Goal: Task Accomplishment & Management: Complete application form

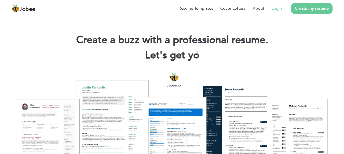
click at [274, 9] on link "Login" at bounding box center [276, 8] width 10 height 6
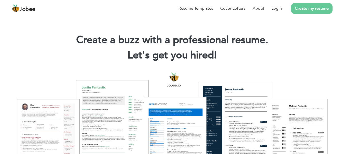
click at [308, 5] on link "Create my resume" at bounding box center [311, 8] width 41 height 11
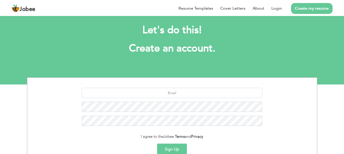
scroll to position [9, 0]
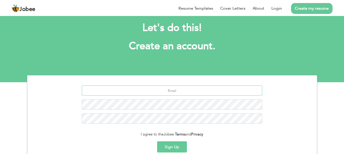
click at [200, 93] on input "text" at bounding box center [172, 91] width 180 height 10
type input "[EMAIL_ADDRESS][DOMAIN_NAME]"
click at [166, 148] on button "Sign Up" at bounding box center [172, 147] width 30 height 11
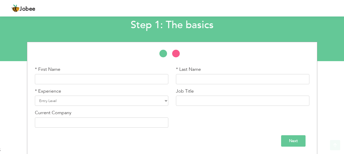
scroll to position [30, 0]
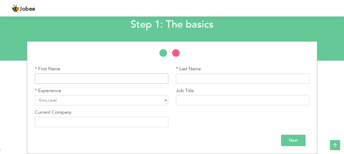
click at [117, 75] on input "text" at bounding box center [101, 79] width 133 height 10
type input "Kashif"
click at [181, 78] on input "text" at bounding box center [242, 79] width 133 height 10
type input "Azeem"
click at [128, 98] on select "Entry Level Less than 1 Year 1 Year 2 Years 3 Years 4 Years 5 Years 6 Years 7 Y…" at bounding box center [101, 100] width 133 height 10
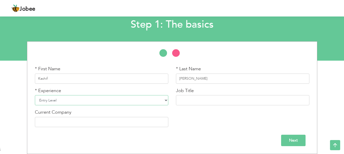
click at [128, 98] on select "Entry Level Less than 1 Year 1 Year 2 Years 3 Years 4 Years 5 Years 6 Years 7 Y…" at bounding box center [101, 100] width 133 height 10
click at [128, 103] on select "Entry Level Less than 1 Year 1 Year 2 Years 3 Years 4 Years 5 Years 6 Years 7 Y…" at bounding box center [101, 100] width 133 height 10
select select "3"
click at [35, 95] on select "Entry Level Less than 1 Year 1 Year 2 Years 3 Years 4 Years 5 Years 6 Years 7 Y…" at bounding box center [101, 100] width 133 height 10
click at [203, 103] on input "text" at bounding box center [242, 100] width 133 height 10
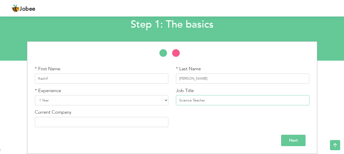
type input "Science Teacher"
click at [80, 126] on input "text" at bounding box center [101, 122] width 133 height 10
type input "[DEMOGRAPHIC_DATA] Public School"
click at [289, 141] on input "Next" at bounding box center [293, 140] width 24 height 11
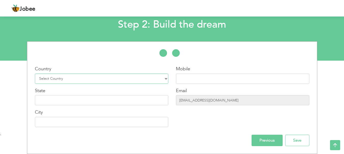
click at [149, 81] on select "Select Country Afghanistan Albania Algeria American Samoa Andorra Angola Anguil…" at bounding box center [101, 79] width 133 height 10
select select "166"
click at [35, 74] on select "Select Country Afghanistan Albania Algeria American Samoa Andorra Angola Anguil…" at bounding box center [101, 79] width 133 height 10
click at [196, 72] on div "Mobile" at bounding box center [242, 75] width 133 height 18
click at [190, 72] on label "Mobile" at bounding box center [183, 69] width 14 height 7
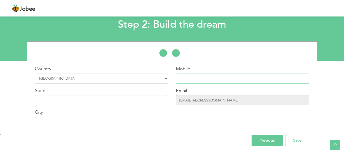
click at [191, 75] on input "text" at bounding box center [242, 79] width 133 height 10
type input "03200834336"
type input "KHAIRPUR"
click at [120, 102] on input "text" at bounding box center [101, 100] width 133 height 10
type input "Sindh"
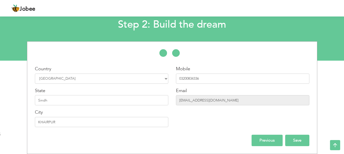
click at [291, 139] on input "Save" at bounding box center [297, 140] width 24 height 11
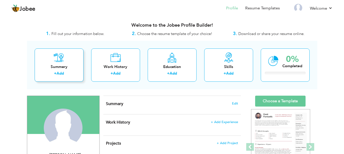
click at [73, 62] on div "Summary + Add" at bounding box center [59, 65] width 49 height 33
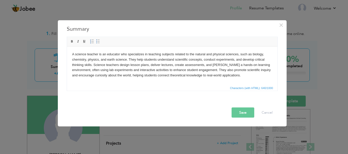
click at [87, 53] on body "A science teacher is an educator who specializes in teaching subjects related t…" at bounding box center [172, 65] width 200 height 26
click at [74, 54] on body "A science teacher is an educator who specializes in teaching subjects related t…" at bounding box center [172, 65] width 200 height 26
click at [140, 54] on body "An enthusiastic science teacher is an educator who specializes in teaching subj…" at bounding box center [172, 65] width 200 height 26
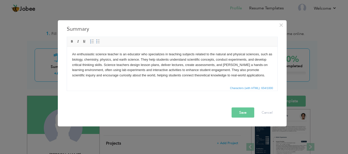
click at [165, 56] on body "An enthusiastic science teacher is an educator who specializes in teaching subj…" at bounding box center [172, 65] width 200 height 26
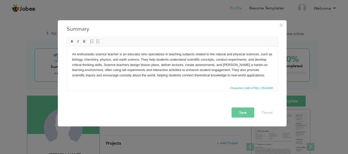
click at [139, 54] on body "An enthusiastic science teacher is an educator who specializes in teaching subj…" at bounding box center [172, 65] width 200 height 26
click at [126, 54] on body "An enthusiastic science teacher who specializes in teaching subjects related to…" at bounding box center [172, 65] width 200 height 26
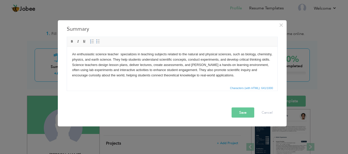
click at [119, 61] on body "An enthusiastic science teacher specializes in teaching subjects related to the…" at bounding box center [172, 65] width 200 height 26
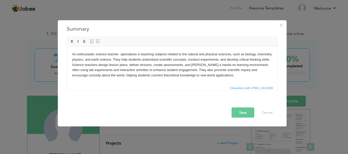
click at [121, 60] on body "An enthusiastic science teacher specializes in teaching subjects related to the…" at bounding box center [172, 65] width 200 height 26
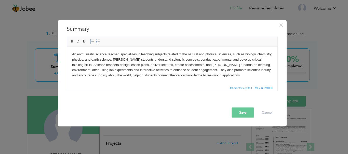
click at [182, 71] on body "An enthusiastic science teacher specializes in teaching subjects related to the…" at bounding box center [172, 65] width 200 height 26
click at [242, 110] on button "Save" at bounding box center [242, 113] width 23 height 10
click at [204, 76] on body "An enthusiastic science teacher specializes in teaching subjects related to the…" at bounding box center [172, 65] width 200 height 26
click at [240, 112] on button "Save" at bounding box center [242, 113] width 23 height 10
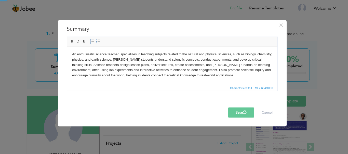
click at [240, 112] on button "Save" at bounding box center [241, 113] width 26 height 10
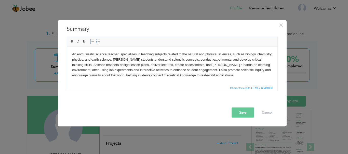
click at [240, 112] on button "Save" at bounding box center [242, 113] width 23 height 10
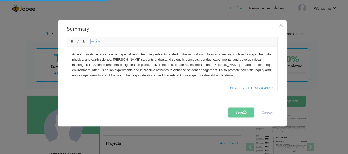
click at [213, 82] on html "An enthusiastic science teacher specializes in teaching subjects related to the…" at bounding box center [172, 65] width 210 height 37
click at [214, 113] on div "Save Cancel" at bounding box center [173, 113] width 216 height 10
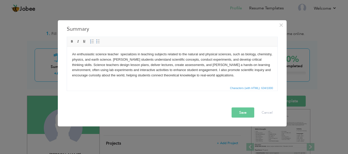
click at [239, 112] on button "Save" at bounding box center [242, 113] width 23 height 10
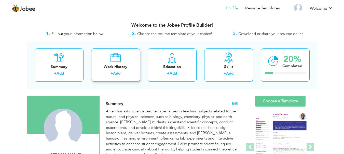
click at [132, 65] on div "Work History" at bounding box center [115, 66] width 41 height 5
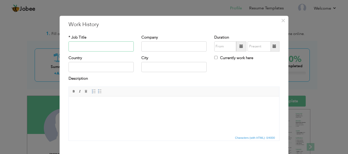
click at [119, 50] on input "text" at bounding box center [100, 46] width 65 height 10
type input "Science"
click at [154, 47] on input "text" at bounding box center [173, 46] width 65 height 10
type input "[DEMOGRAPHIC_DATA] Public School"
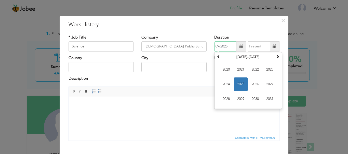
click at [222, 50] on input "09/2025" at bounding box center [225, 46] width 22 height 10
click at [271, 70] on span "2023" at bounding box center [270, 70] width 14 height 14
click at [221, 70] on span "Jan" at bounding box center [226, 70] width 14 height 14
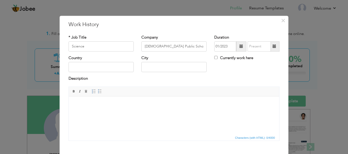
click at [237, 49] on span at bounding box center [241, 46] width 10 height 10
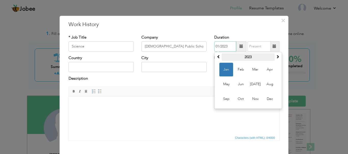
click at [246, 60] on th "2023" at bounding box center [247, 57] width 53 height 8
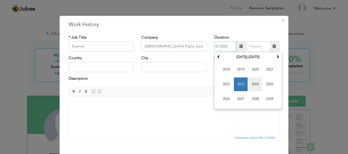
click at [256, 84] on span "2024" at bounding box center [255, 85] width 14 height 14
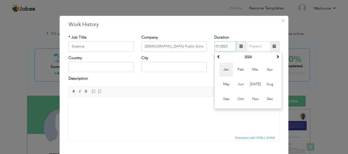
click at [226, 68] on span "Jan" at bounding box center [226, 70] width 14 height 14
type input "01/2024"
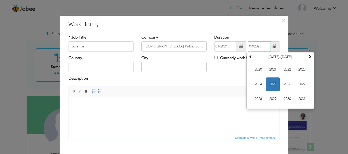
click at [253, 47] on input "09/2025" at bounding box center [258, 46] width 23 height 10
click at [271, 84] on span "2025" at bounding box center [273, 85] width 14 height 14
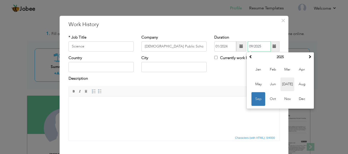
click at [291, 85] on span "Jul" at bounding box center [287, 85] width 14 height 14
type input "07/2025"
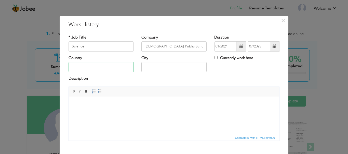
click at [115, 71] on input "text" at bounding box center [100, 67] width 65 height 10
type input "[GEOGRAPHIC_DATA]"
click at [219, 69] on div "Country Pakistan City Currently work here" at bounding box center [174, 65] width 218 height 21
click at [162, 69] on input "text" at bounding box center [173, 67] width 65 height 10
type input "Khairpur"
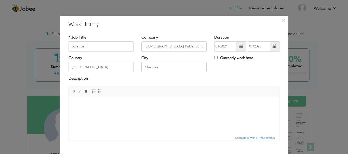
click at [149, 85] on div "Description" at bounding box center [174, 81] width 218 height 10
click at [137, 97] on html at bounding box center [174, 104] width 210 height 16
click at [98, 92] on span at bounding box center [100, 92] width 4 height 4
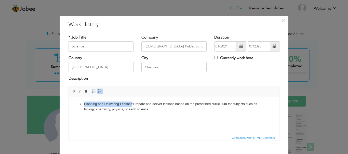
drag, startPoint x: 83, startPoint y: 103, endPoint x: 132, endPoint y: 103, distance: 49.1
click at [132, 103] on ul "Planning and Delivering Lessons: Prepare and deliver lessons based on the presc…" at bounding box center [174, 107] width 200 height 11
click at [136, 113] on html "Planning and Delivering Lessons : Prepare and deliver lessons based on the pres…" at bounding box center [174, 106] width 210 height 21
click at [158, 109] on li "Planning and Delivering Lessons : Prepare and deliver lessons based on the pres…" at bounding box center [174, 107] width 180 height 11
drag, startPoint x: 84, startPoint y: 114, endPoint x: 109, endPoint y: 116, distance: 25.5
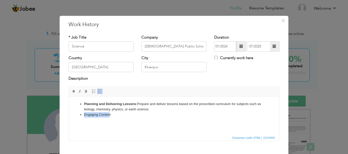
click at [109, 116] on li "Engaging Content" at bounding box center [174, 114] width 180 height 5
click at [110, 115] on li "Engaging Content" at bounding box center [174, 114] width 180 height 5
click at [83, 115] on ul "Planning and Delivering Lessons : Prepare and deliver lessons based on the pres…" at bounding box center [174, 110] width 200 height 16
drag, startPoint x: 83, startPoint y: 115, endPoint x: 114, endPoint y: 117, distance: 31.1
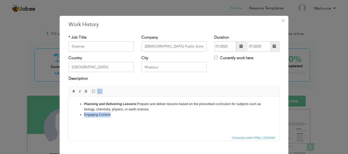
click at [114, 117] on ul "Planning and Delivering Lessons : Prepare and deliver lessons based on the pres…" at bounding box center [174, 110] width 200 height 16
click at [114, 117] on li "Engaging Content" at bounding box center [174, 114] width 180 height 5
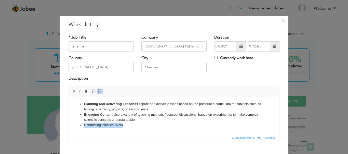
drag, startPoint x: 82, startPoint y: 126, endPoint x: 128, endPoint y: 124, distance: 45.6
click at [128, 124] on ul "Planning and Delivering Lessons : Prepare and deliver lessons based on the pres…" at bounding box center [174, 115] width 200 height 26
click at [128, 124] on li "Conducting Practical Work" at bounding box center [174, 125] width 180 height 5
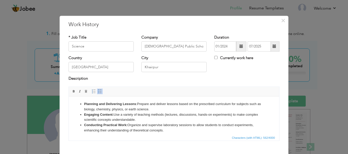
click at [128, 125] on li "Conducting Practical Work: Organize and supervise laboratory sessions to allow …" at bounding box center [174, 128] width 180 height 11
click at [169, 134] on html "Planning and Delivering Lessons : Prepare and deliver lessons based on the pres…" at bounding box center [174, 117] width 210 height 42
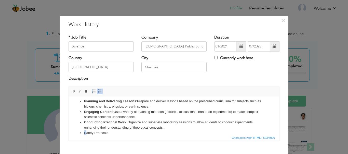
scroll to position [9, 0]
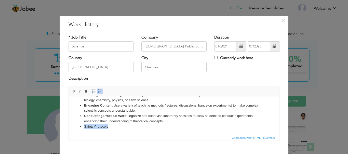
drag, startPoint x: 82, startPoint y: 132, endPoint x: 111, endPoint y: 129, distance: 28.4
click at [111, 129] on ul "Planning and Delivering Lessons : Prepare and deliver lessons based on the pres…" at bounding box center [174, 110] width 200 height 37
click at [111, 129] on li "Safety Protocols" at bounding box center [174, 126] width 180 height 5
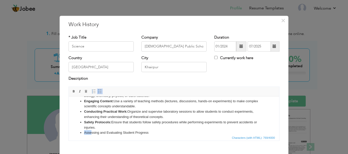
scroll to position [20, 0]
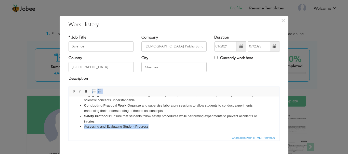
drag, startPoint x: 84, startPoint y: 132, endPoint x: 154, endPoint y: 126, distance: 69.7
click at [154, 126] on li "Assessing and Evaluating Student Progress" at bounding box center [174, 126] width 180 height 5
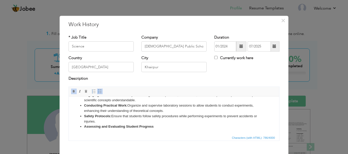
click at [154, 126] on li "Assessing and Evaluating Student Progress" at bounding box center [174, 126] width 180 height 5
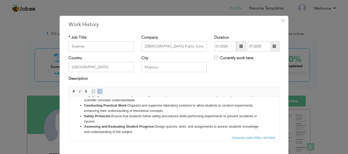
scroll to position [24, 0]
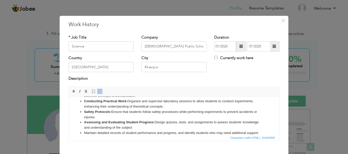
click at [84, 133] on li "Maintain detailed records of student performance and progress, and identify stu…" at bounding box center [174, 133] width 180 height 5
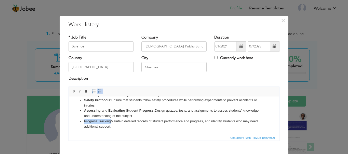
drag, startPoint x: 84, startPoint y: 133, endPoint x: 110, endPoint y: 121, distance: 28.5
click at [110, 121] on li "Progress Tracking Maintain detailed records of student performance and progress…" at bounding box center [174, 124] width 180 height 11
click at [111, 121] on strong "Progress Tracking" at bounding box center [98, 121] width 29 height 4
click at [114, 121] on li "Progress Tracking Maintain detailed records of student performance and progress…" at bounding box center [174, 124] width 180 height 11
click at [132, 128] on li "Progress Tracking: Maintain detailed records of student performance and progres…" at bounding box center [174, 124] width 180 height 11
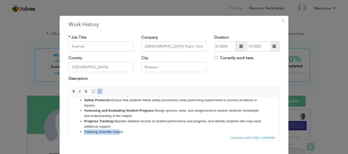
scroll to position [41, 0]
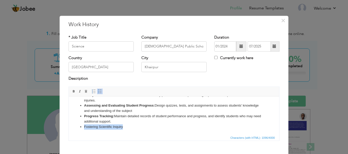
drag, startPoint x: 83, startPoint y: 132, endPoint x: 127, endPoint y: 130, distance: 43.6
click at [127, 130] on html "Planning and Delivering Lessons : Prepare and deliver lessons based on the pres…" at bounding box center [174, 95] width 210 height 79
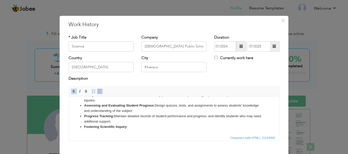
click at [127, 129] on li "Fostering Scientific Inquiry" at bounding box center [174, 126] width 180 height 5
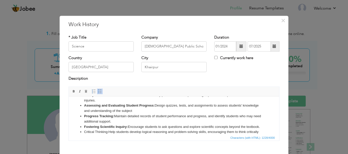
scroll to position [45, 0]
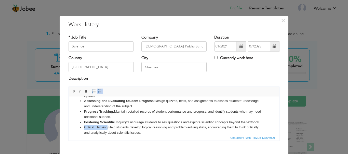
drag, startPoint x: 84, startPoint y: 126, endPoint x: 107, endPoint y: 125, distance: 23.4
click at [107, 125] on li "Critical Thinking: Help students develop logical reasoning and problem-solving …" at bounding box center [174, 130] width 180 height 11
click at [156, 134] on li "Critical Thinking : Help students develop logical reasoning and problem-solving…" at bounding box center [174, 130] width 180 height 11
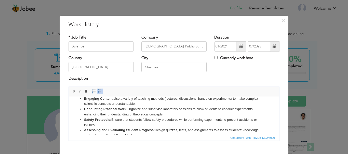
scroll to position [6, 0]
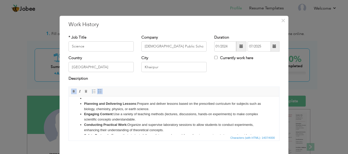
click at [83, 99] on ul "Planning and Delivering Lessons : Prepare and deliver lessons based on the pres…" at bounding box center [174, 138] width 200 height 85
click at [124, 99] on li "My Job Responsibilities as Science teacher" at bounding box center [174, 98] width 180 height 5
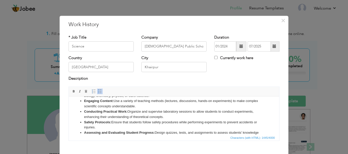
scroll to position [57, 0]
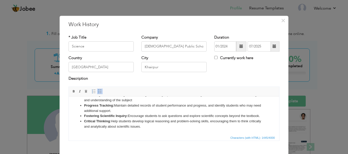
drag, startPoint x: 277, startPoint y: 104, endPoint x: 348, endPoint y: 245, distance: 157.5
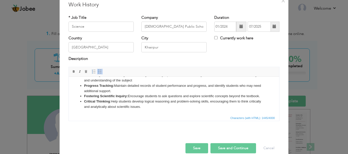
scroll to position [28, 0]
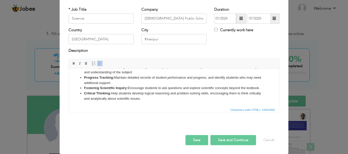
click at [240, 143] on button "Save and Continue" at bounding box center [233, 140] width 46 height 10
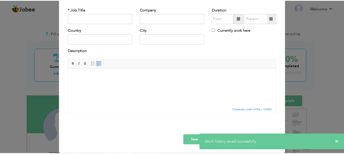
scroll to position [0, 0]
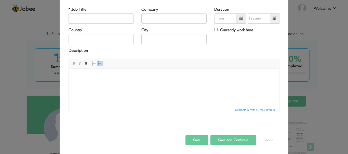
click at [222, 140] on button "Save and Continue" at bounding box center [233, 140] width 46 height 10
click at [199, 138] on button "Save" at bounding box center [196, 140] width 23 height 10
click at [266, 138] on button "Cancel" at bounding box center [268, 140] width 21 height 10
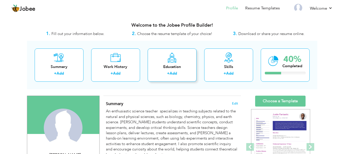
click at [168, 79] on div "Education + Add" at bounding box center [172, 65] width 49 height 33
radio input "true"
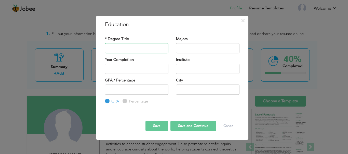
click at [131, 48] on input "text" at bounding box center [136, 48] width 63 height 10
type input "[DOMAIN_NAME]"
click at [181, 50] on input "text" at bounding box center [207, 48] width 63 height 10
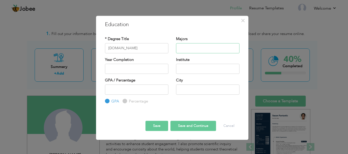
type input "B"
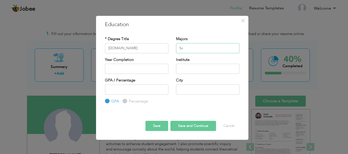
type input "S"
type input "B"
type input "Chemistry"
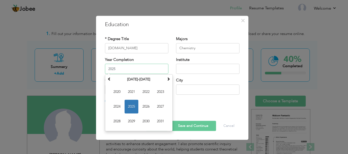
click at [150, 72] on input "2025" at bounding box center [136, 69] width 63 height 10
click at [114, 108] on span "2024" at bounding box center [117, 107] width 14 height 14
type input "2024"
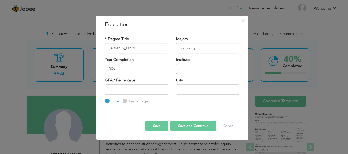
click at [197, 69] on input "text" at bounding box center [207, 69] width 63 height 10
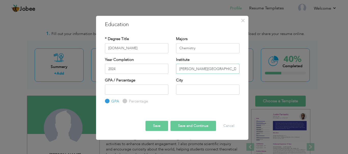
type input "[PERSON_NAME][GEOGRAPHIC_DATA][PERSON_NAME]"
click at [149, 89] on input "number" at bounding box center [136, 90] width 63 height 10
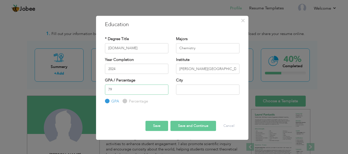
type input "79"
click at [185, 91] on input "text" at bounding box center [207, 90] width 63 height 10
type input "Khairpur"
click at [128, 101] on label "Percentage" at bounding box center [138, 101] width 20 height 5
click at [126, 101] on input "Percentage" at bounding box center [123, 101] width 3 height 3
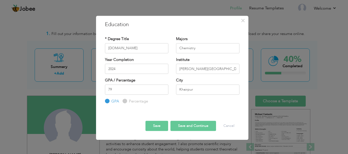
radio input "true"
click at [189, 125] on button "Save and Continue" at bounding box center [193, 126] width 46 height 10
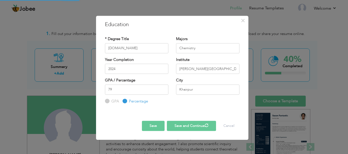
radio input "true"
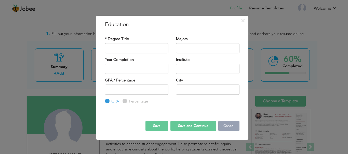
click at [228, 123] on button "Cancel" at bounding box center [228, 126] width 21 height 10
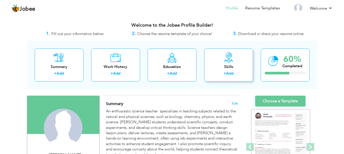
click at [221, 74] on div "+ Add" at bounding box center [228, 74] width 41 height 7
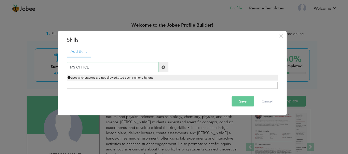
type input "MS OFFICE"
click at [80, 79] on span "Special characters are not allowed. Add each skill one by one." at bounding box center [110, 78] width 87 height 4
click at [88, 83] on div "Click on , to mark skill as primary." at bounding box center [172, 85] width 211 height 7
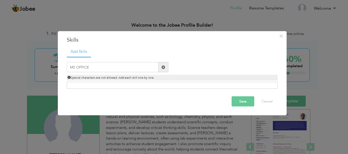
click at [245, 102] on button "Save" at bounding box center [242, 102] width 23 height 10
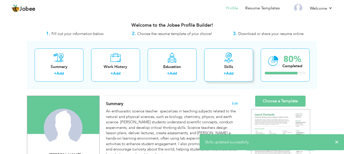
click at [222, 67] on div "Skills" at bounding box center [228, 66] width 41 height 5
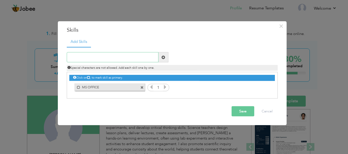
paste input "Teaching and Pedagogical Skills"
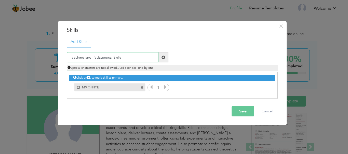
type input "Teaching and Pedagogical Skills"
click at [239, 112] on button "Save" at bounding box center [242, 112] width 23 height 10
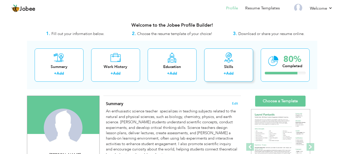
click at [229, 78] on div "+ Add" at bounding box center [228, 74] width 41 height 7
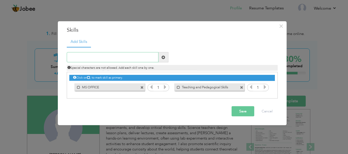
paste input "Classroom Management"
type input "Classroom Management"
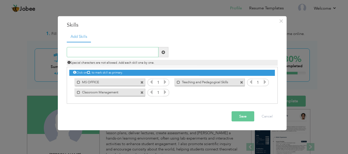
paste input "Assessment and Evaluation Skills"
type input "Assessment and Evaluation Skills"
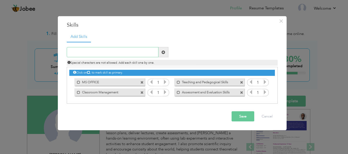
paste input "Critical Thinking and Problem-Solving"
type input "Critical Thinking and Problem-Solving"
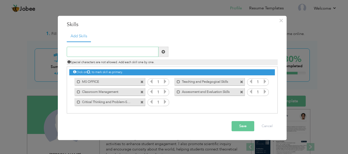
paste input "Motivational and Inspirational Skills"
type input "Motivational and Inspirational Skills"
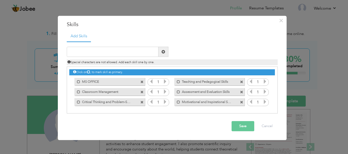
click at [247, 130] on button "Save" at bounding box center [242, 127] width 23 height 10
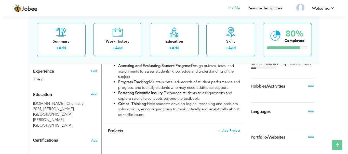
scroll to position [217, 0]
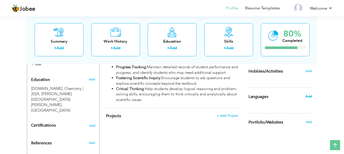
click at [309, 98] on span "Add" at bounding box center [308, 96] width 7 height 5
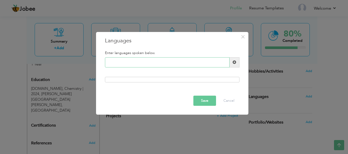
click at [182, 63] on input "text" at bounding box center [167, 63] width 124 height 10
type input "English"
click at [206, 104] on button "Save" at bounding box center [204, 101] width 23 height 10
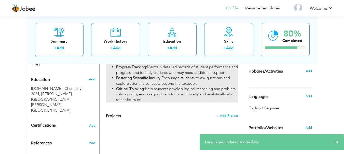
click at [196, 81] on li "Fostering Scientific Inquiry: Encourage students to ask questions and explore s…" at bounding box center [177, 81] width 122 height 11
type input "Science"
type input "[DEMOGRAPHIC_DATA] Public School"
type input "01/2024"
type input "07/2025"
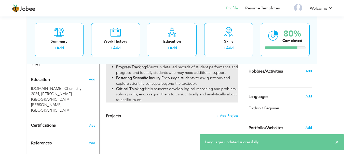
type input "[GEOGRAPHIC_DATA]"
type input "Khairpur"
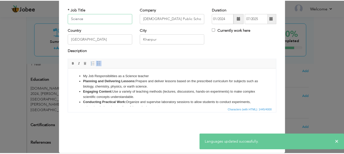
scroll to position [0, 0]
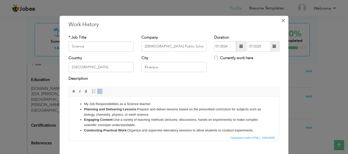
click at [282, 22] on span "×" at bounding box center [283, 20] width 4 height 9
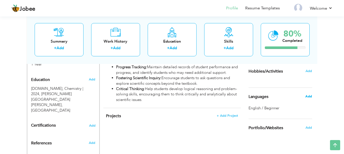
click at [308, 96] on span "Add" at bounding box center [308, 96] width 7 height 5
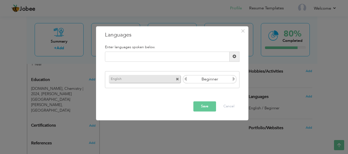
click at [203, 81] on input "Beginner" at bounding box center [210, 80] width 44 height 8
click at [219, 80] on input "Beginner" at bounding box center [210, 80] width 44 height 8
click at [211, 79] on input "Beginner" at bounding box center [210, 80] width 44 height 8
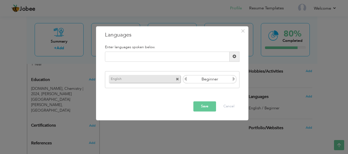
click at [211, 79] on input "Beginner" at bounding box center [210, 80] width 44 height 8
click at [185, 81] on icon at bounding box center [185, 79] width 5 height 5
click at [224, 81] on input "Beginner" at bounding box center [210, 80] width 44 height 8
drag, startPoint x: 166, startPoint y: 81, endPoint x: 231, endPoint y: 80, distance: 65.4
click at [231, 80] on div "English Beginner" at bounding box center [172, 79] width 129 height 10
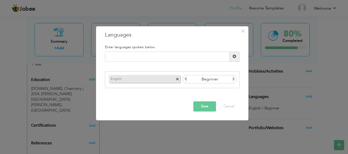
click at [234, 80] on icon at bounding box center [233, 79] width 5 height 5
click at [208, 109] on button "Save" at bounding box center [204, 107] width 23 height 10
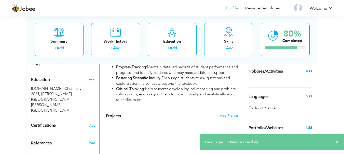
click at [309, 92] on div "Add" at bounding box center [310, 97] width 12 height 10
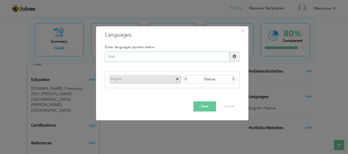
type input "Urdu"
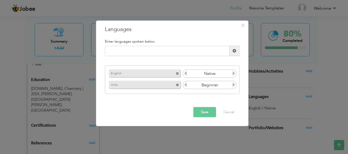
click at [234, 87] on icon at bounding box center [233, 85] width 5 height 5
click at [211, 112] on button "Save" at bounding box center [204, 112] width 23 height 10
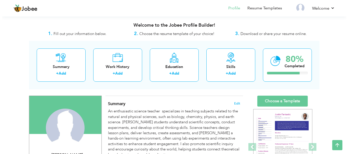
scroll to position [36, 0]
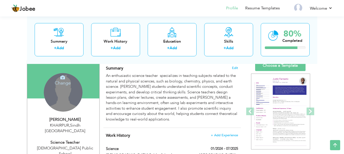
click at [72, 89] on div "Change Remove" at bounding box center [63, 92] width 39 height 39
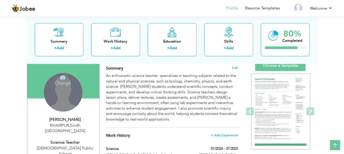
click at [72, 89] on div "Change Remove" at bounding box center [63, 92] width 39 height 39
click at [62, 82] on h4 "Change" at bounding box center [63, 80] width 36 height 12
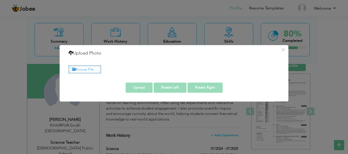
click at [92, 69] on label "Browse File ..." at bounding box center [84, 70] width 33 height 8
click at [0, 0] on input "Browse File ..." at bounding box center [0, 0] width 0 height 0
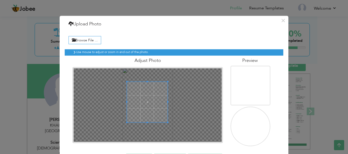
click at [145, 82] on span at bounding box center [147, 102] width 41 height 41
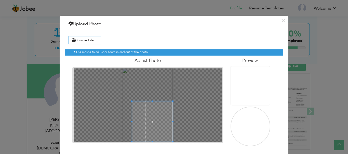
click at [130, 91] on div at bounding box center [148, 105] width 148 height 74
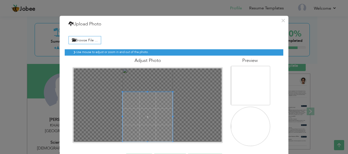
click at [148, 75] on div at bounding box center [148, 105] width 148 height 74
click at [146, 74] on div at bounding box center [148, 105] width 148 height 74
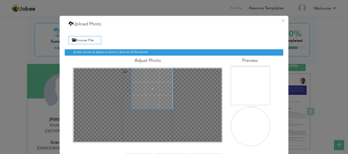
click at [147, 81] on div at bounding box center [148, 105] width 148 height 74
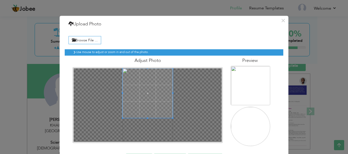
click at [148, 130] on div at bounding box center [148, 105] width 148 height 74
click at [149, 97] on span at bounding box center [147, 93] width 50 height 50
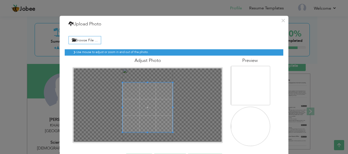
click at [148, 111] on span at bounding box center [147, 108] width 50 height 50
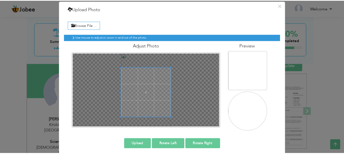
scroll to position [18, 0]
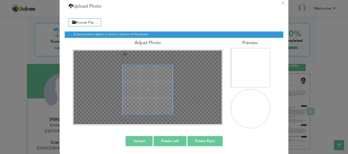
click at [146, 55] on div at bounding box center [148, 88] width 148 height 74
click at [143, 67] on span at bounding box center [147, 90] width 50 height 50
click at [145, 118] on div at bounding box center [148, 88] width 148 height 74
click at [139, 144] on button "Upload" at bounding box center [138, 141] width 27 height 10
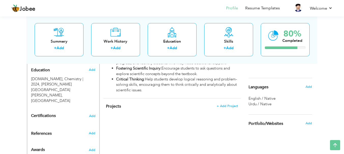
scroll to position [0, 0]
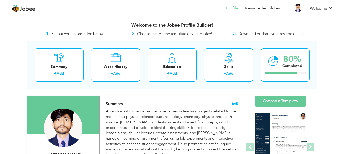
click at [272, 37] on div "3. Download or share your resume online." at bounding box center [268, 34] width 97 height 7
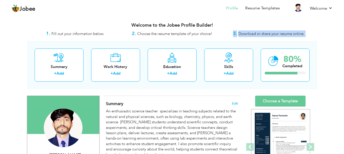
click at [272, 37] on div "3. Download or share your resume online." at bounding box center [268, 34] width 97 height 7
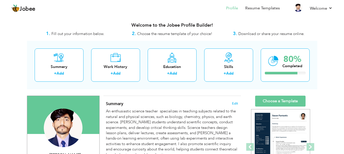
click at [189, 31] on div "2. Choose the resume template of your choice!" at bounding box center [172, 34] width 97 height 7
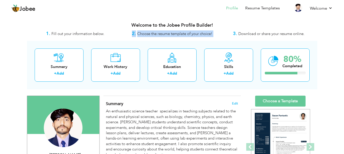
click at [189, 31] on div "2. Choose the resume template of your choice!" at bounding box center [172, 34] width 97 height 7
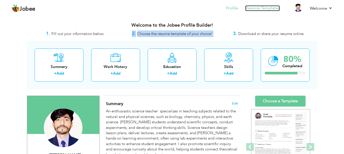
click at [262, 10] on link "Resume Templates" at bounding box center [262, 8] width 35 height 6
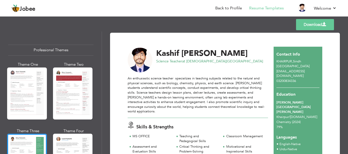
click at [320, 27] on link "Download" at bounding box center [315, 24] width 38 height 11
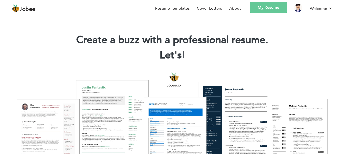
click at [232, 90] on div at bounding box center [172, 125] width 336 height 119
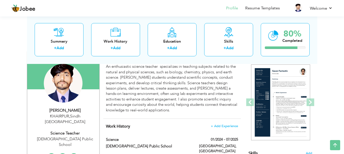
scroll to position [48, 0]
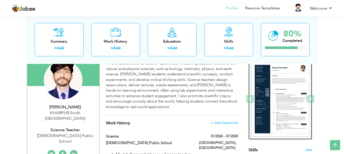
click at [281, 79] on img at bounding box center [280, 99] width 59 height 76
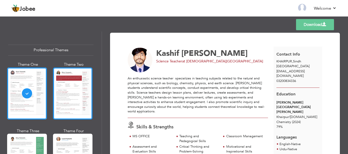
click at [75, 104] on div at bounding box center [73, 94] width 40 height 52
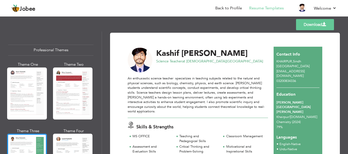
click at [316, 26] on link "Download" at bounding box center [315, 24] width 38 height 11
